Goal: Use online tool/utility: Utilize a website feature to perform a specific function

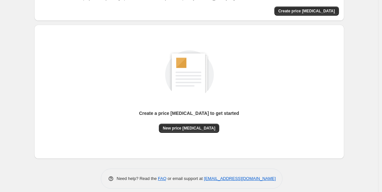
scroll to position [51, 0]
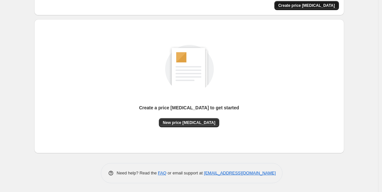
click at [314, 1] on button "Create price [MEDICAL_DATA]" at bounding box center [306, 5] width 65 height 9
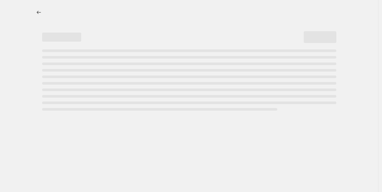
select select "percentage"
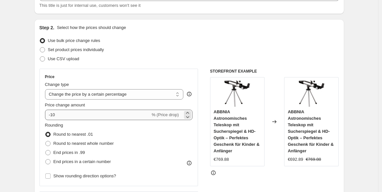
scroll to position [60, 0]
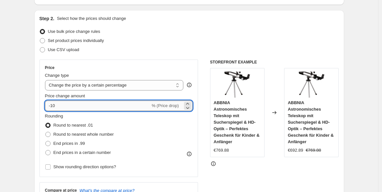
click at [79, 106] on input "-10" at bounding box center [97, 106] width 105 height 10
type input "-1"
type input "-25"
click at [83, 141] on span "End prices in .99" at bounding box center [69, 143] width 32 height 5
click at [46, 141] on input "End prices in .99" at bounding box center [45, 141] width 0 height 0
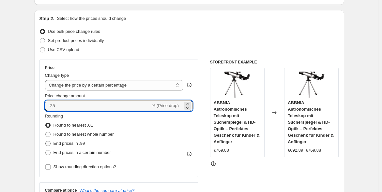
radio input "true"
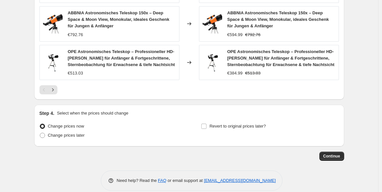
scroll to position [494, 0]
click at [328, 154] on span "Continue" at bounding box center [331, 156] width 17 height 5
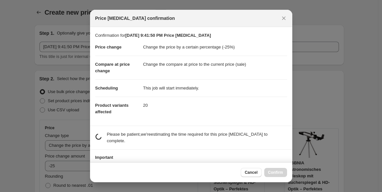
scroll to position [0, 0]
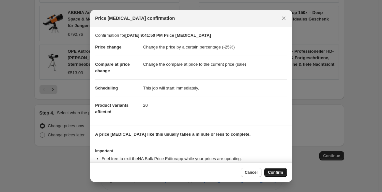
click at [276, 169] on button "Confirm" at bounding box center [275, 172] width 23 height 9
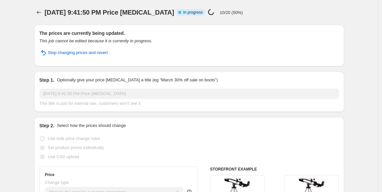
select select "percentage"
